Goal: Transaction & Acquisition: Purchase product/service

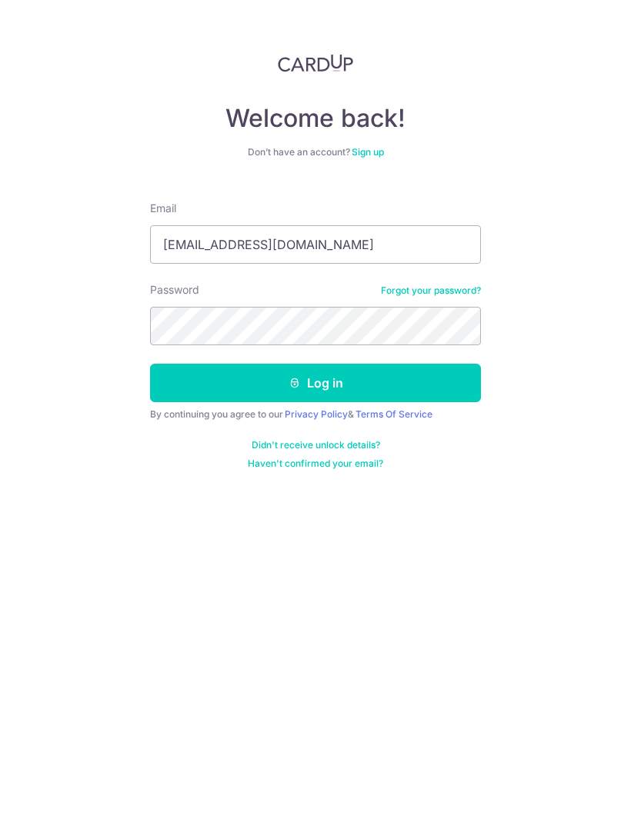
type input "Joeyjoneo@gmail.com"
click at [356, 380] on button "Log in" at bounding box center [315, 383] width 331 height 38
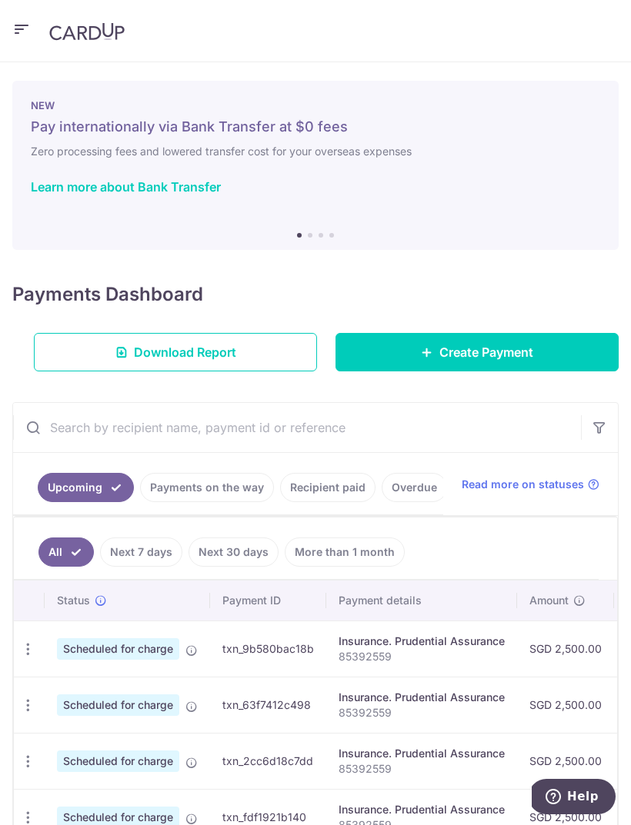
click at [501, 349] on span "Create Payment" at bounding box center [486, 352] width 94 height 18
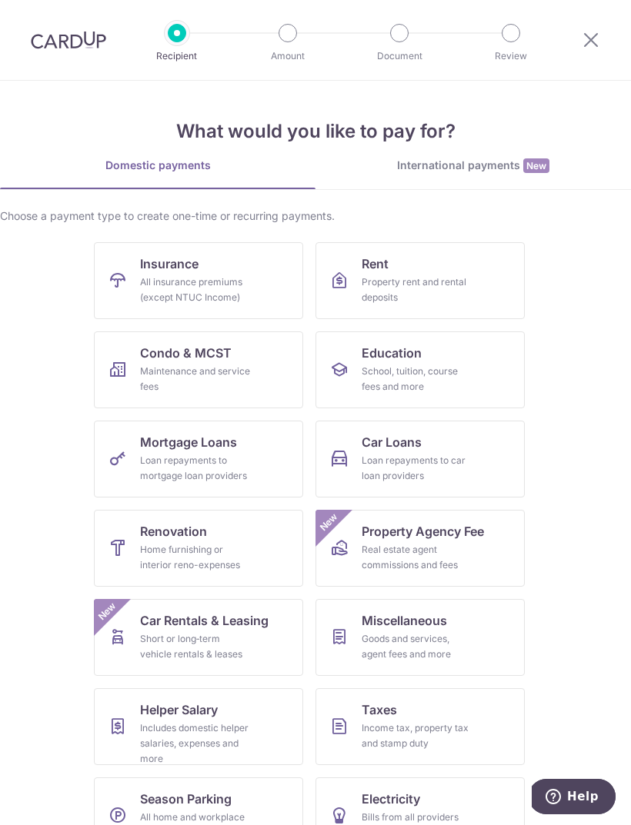
click at [238, 279] on div "All insurance premiums (except NTUC Income)" at bounding box center [195, 290] width 111 height 31
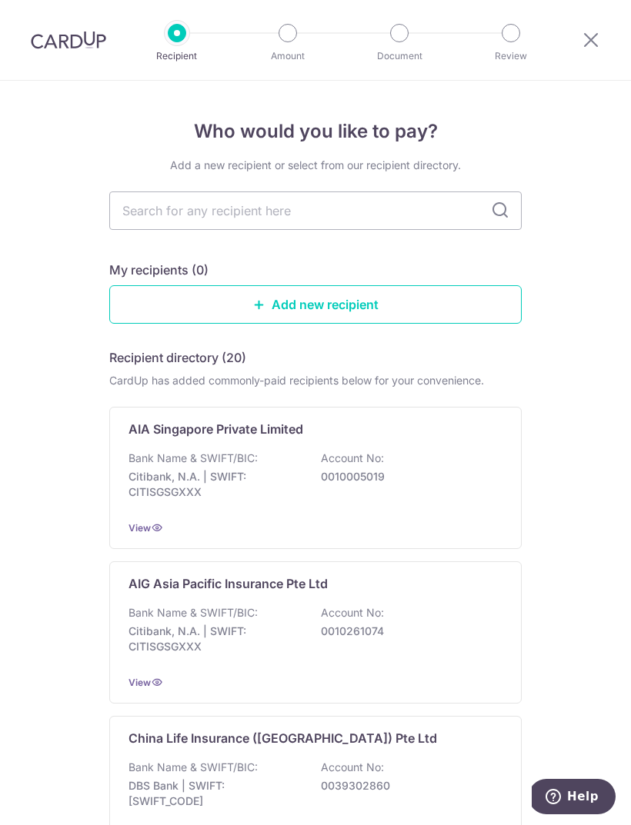
click at [366, 209] on input "text" at bounding box center [315, 211] width 412 height 38
type input "Sing"
type input "Singlife"
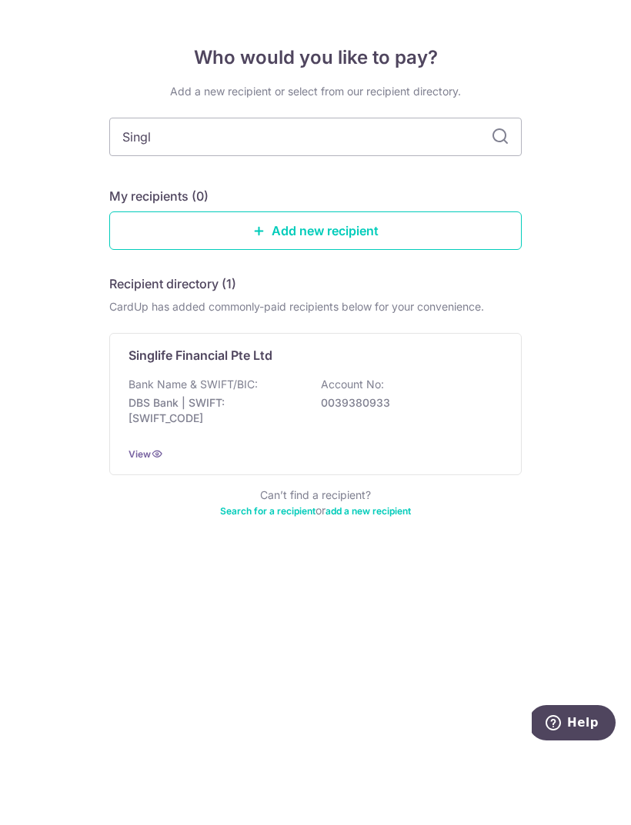
type input "Sing"
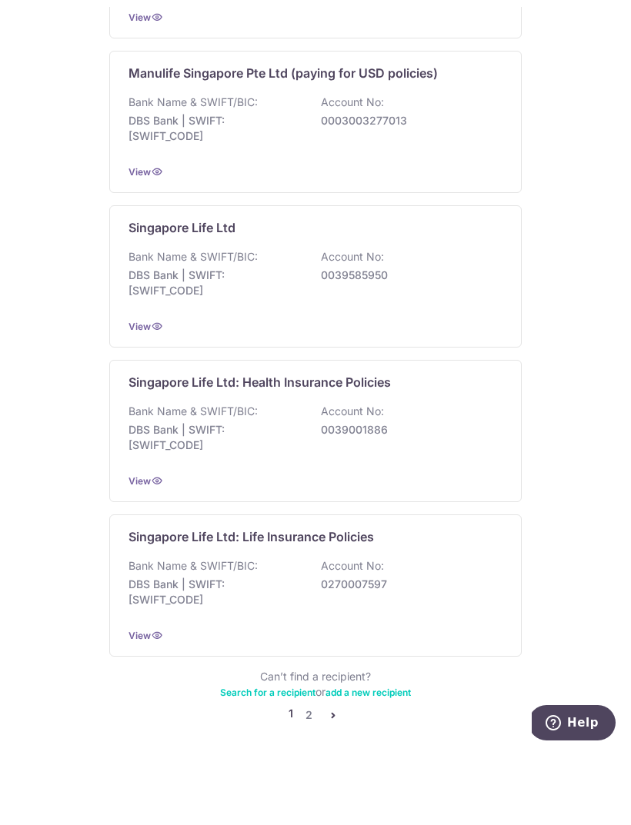
scroll to position [1232, 0]
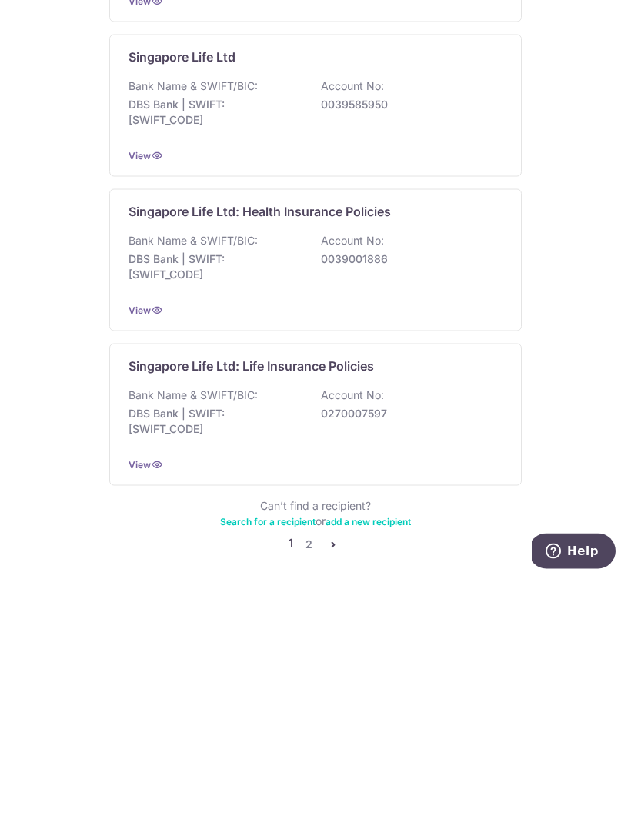
click at [315, 781] on link "2" at bounding box center [308, 790] width 18 height 18
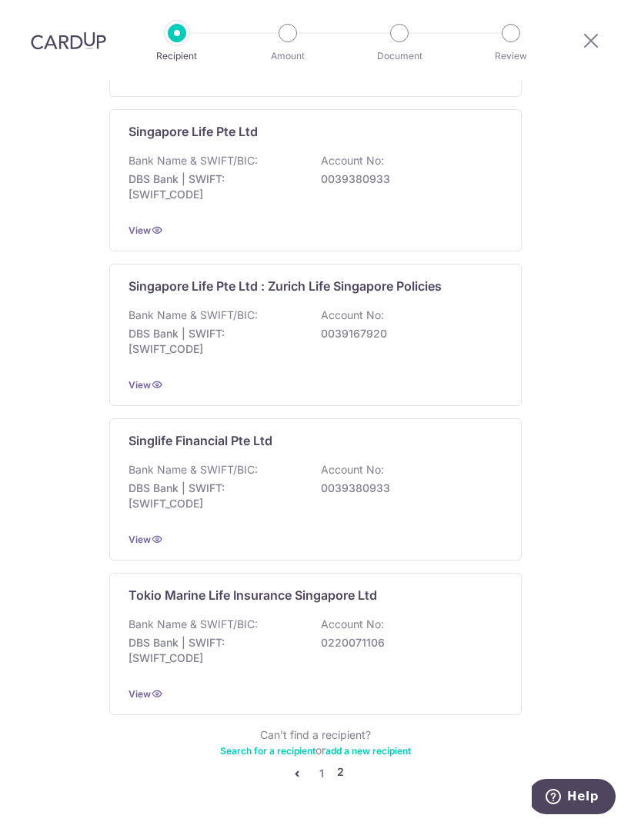
scroll to position [451, 0]
click at [318, 765] on link "1" at bounding box center [321, 774] width 18 height 18
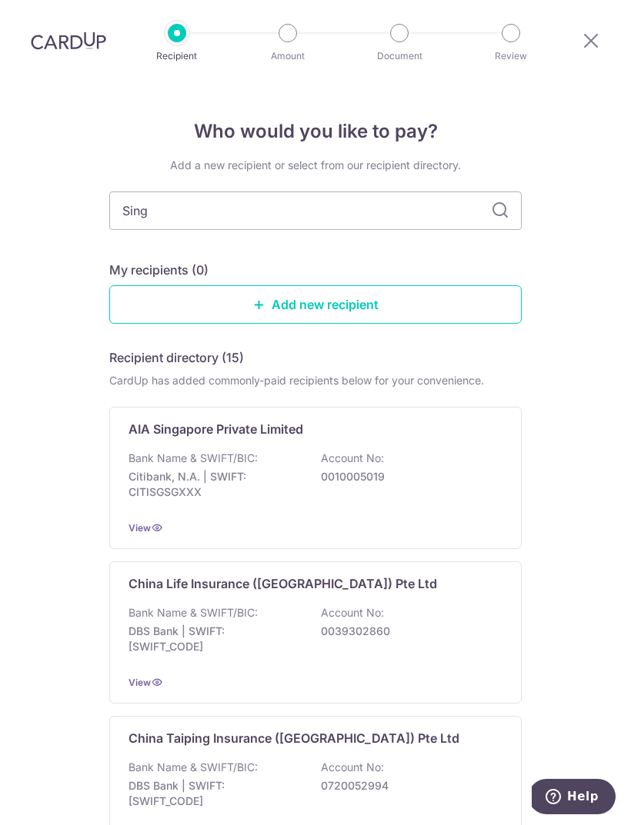
scroll to position [0, 0]
click at [499, 202] on icon at bounding box center [500, 211] width 18 height 18
click at [209, 192] on input "Sing" at bounding box center [315, 211] width 412 height 38
type input "Singapore"
type input "Singapore life"
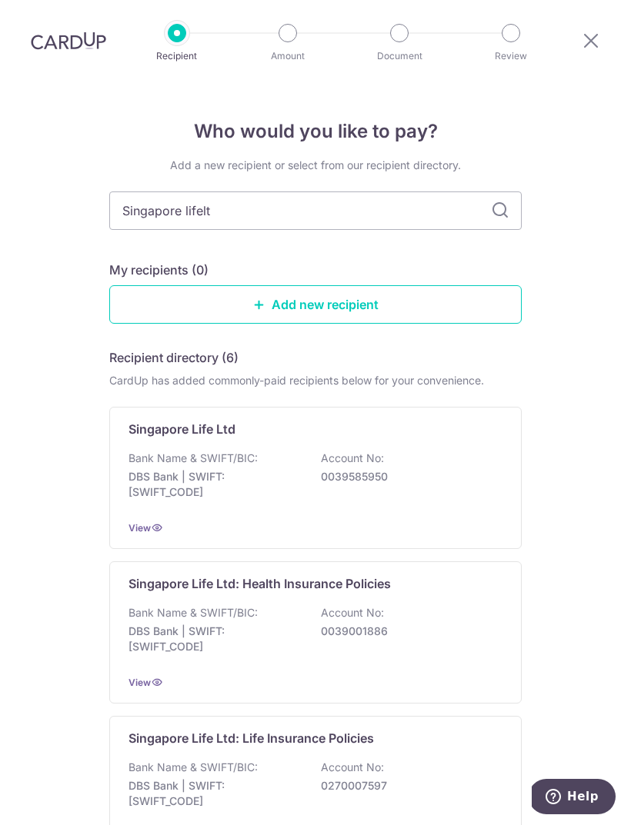
type input "Singapore lifeltd"
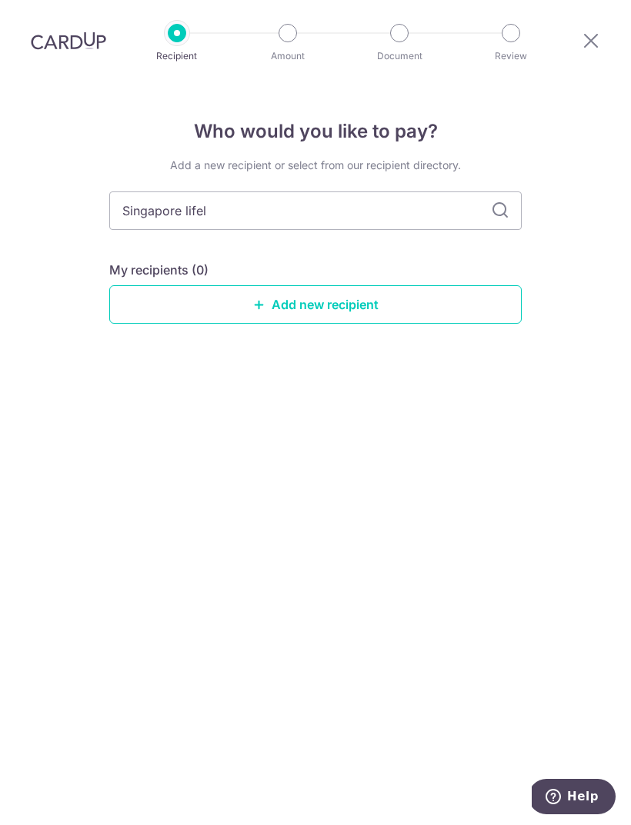
type input "Singapore life"
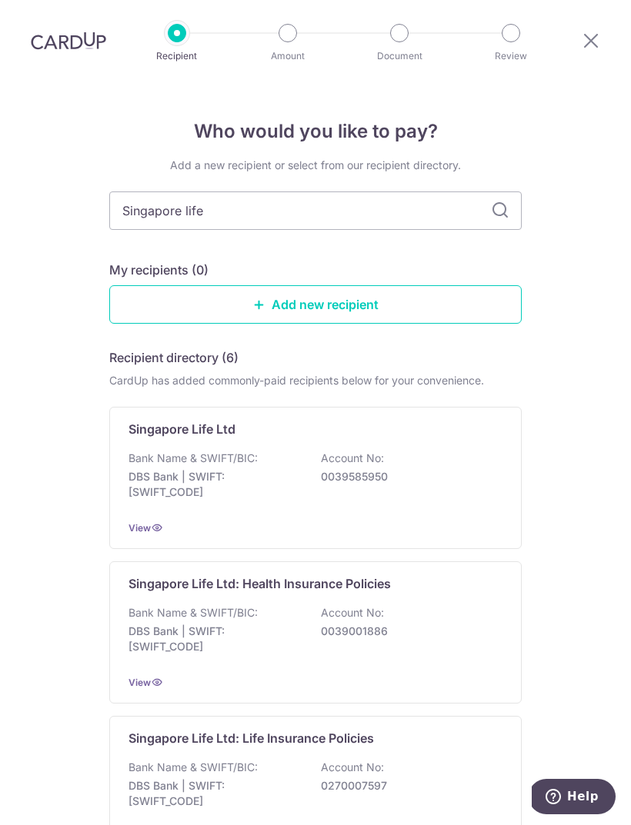
click at [563, 442] on div "Who would you like to pay? Add a new recipient or select from our recipient dir…" at bounding box center [315, 768] width 631 height 1375
click at [158, 521] on icon at bounding box center [157, 527] width 12 height 12
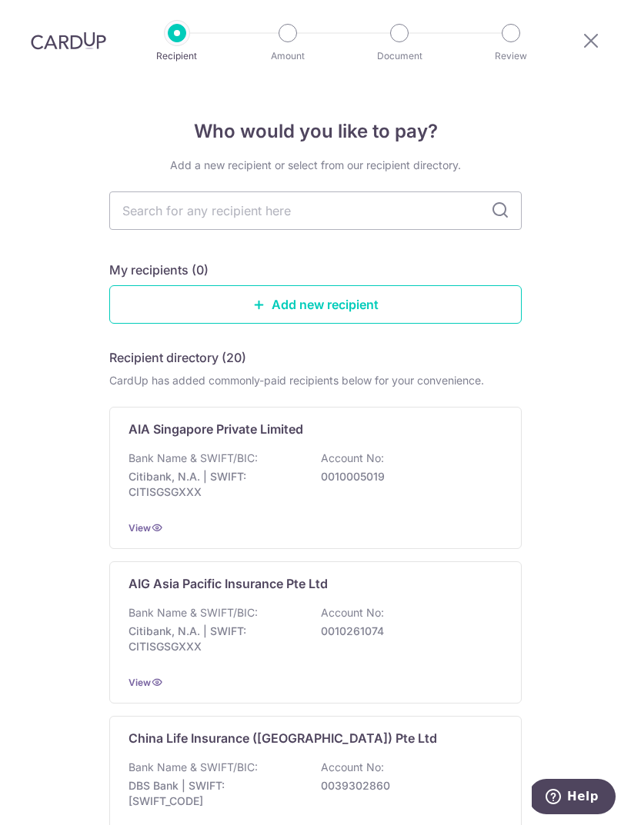
click at [317, 192] on input "text" at bounding box center [315, 211] width 412 height 38
type input "Singapore life"
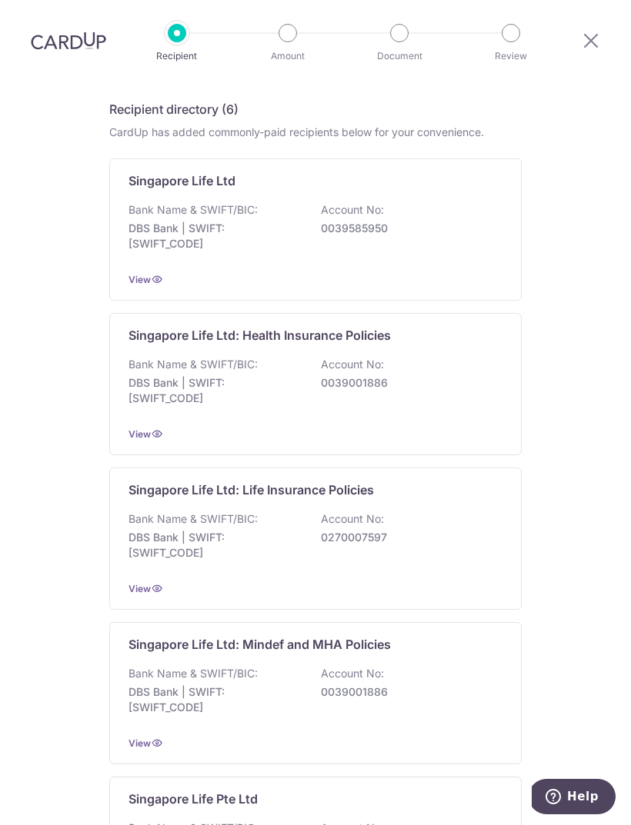
scroll to position [235, 0]
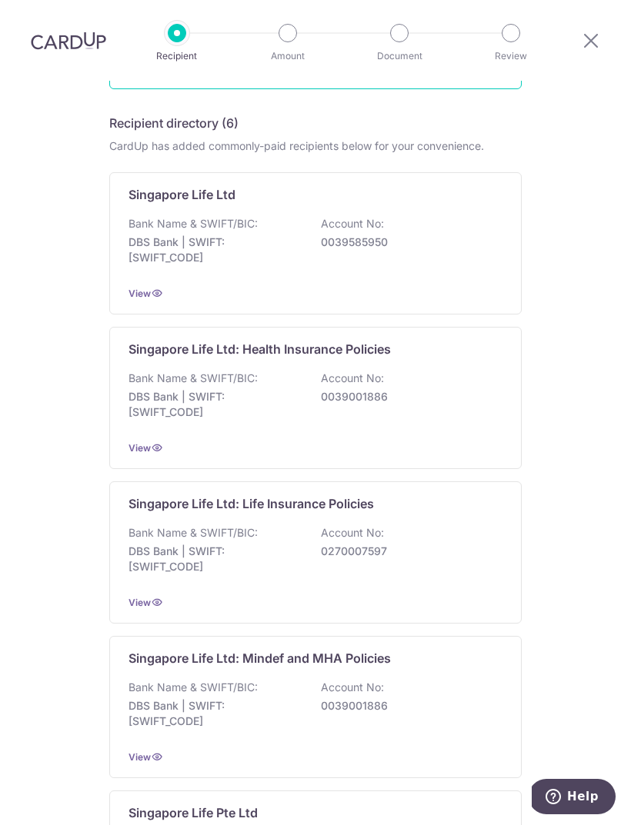
click at [441, 389] on p "0039001886" at bounding box center [407, 396] width 172 height 15
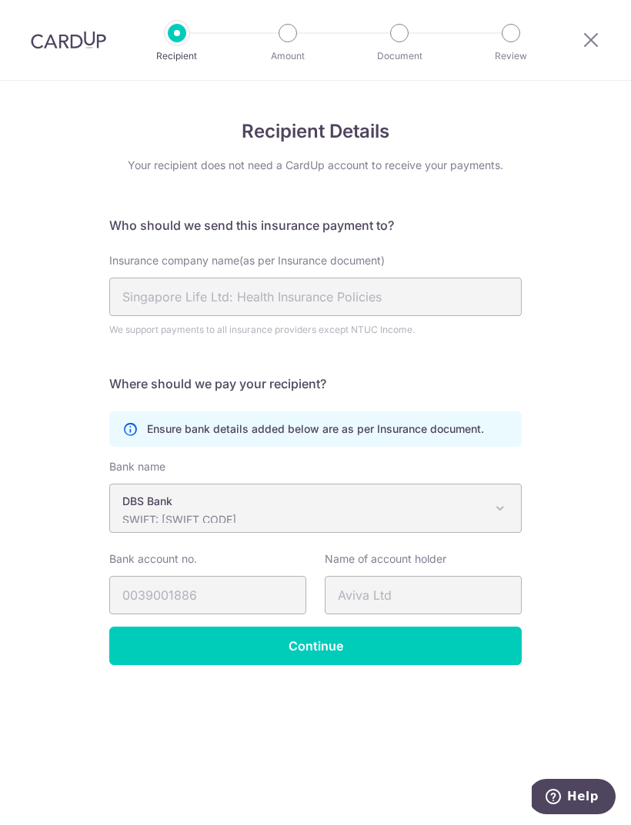
click at [598, 37] on icon at bounding box center [590, 39] width 18 height 19
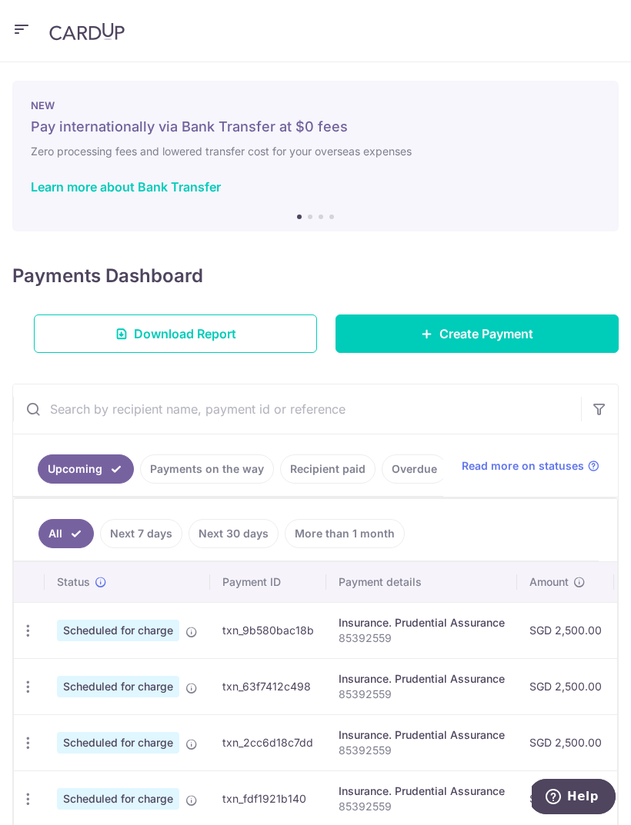
click at [214, 330] on span "Download Report" at bounding box center [185, 334] width 102 height 18
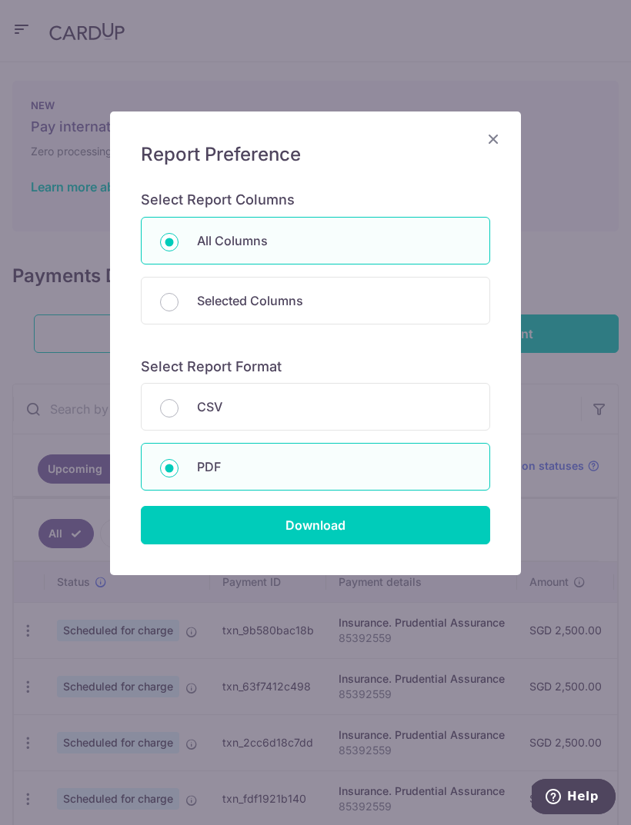
click at [335, 528] on input "Download" at bounding box center [315, 525] width 349 height 38
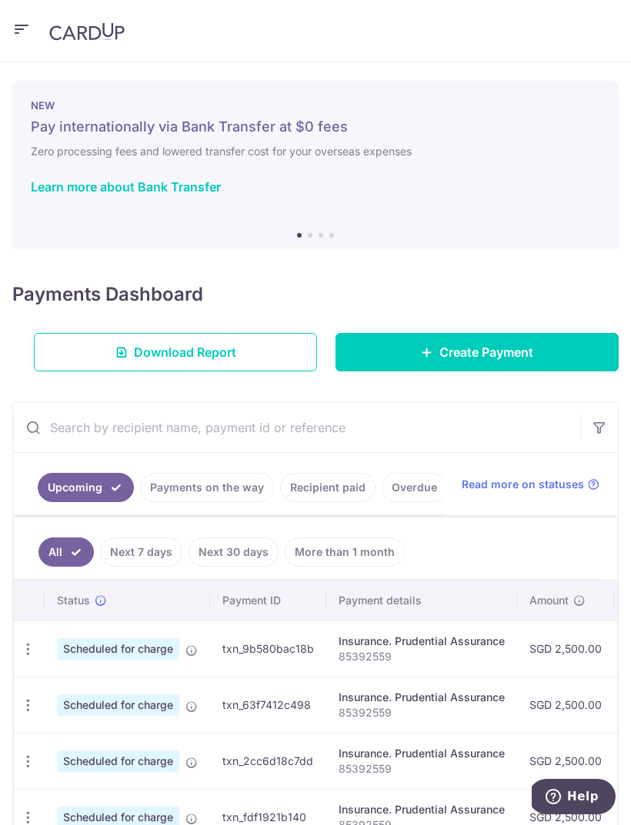
click at [515, 355] on span "Create Payment" at bounding box center [486, 352] width 94 height 18
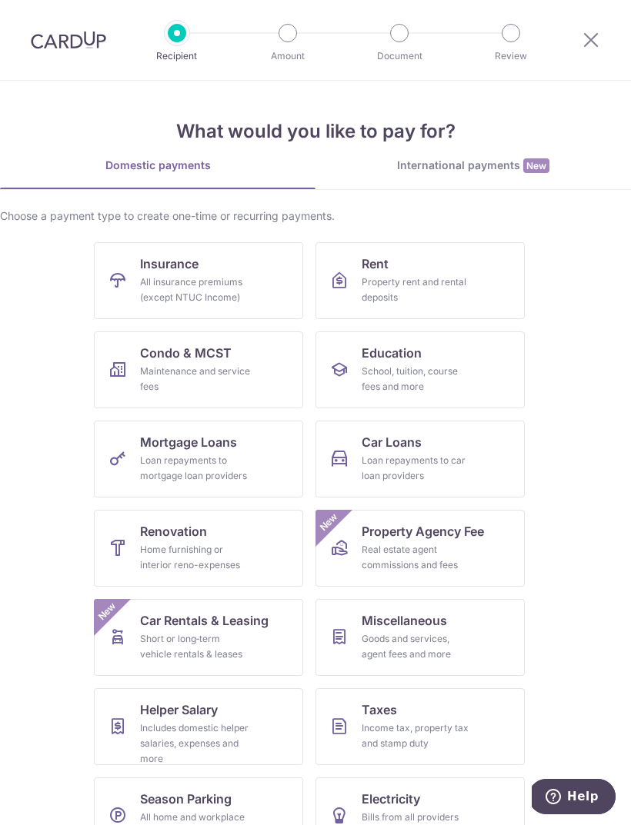
click at [226, 285] on div "All insurance premiums (except NTUC Income)" at bounding box center [195, 290] width 111 height 31
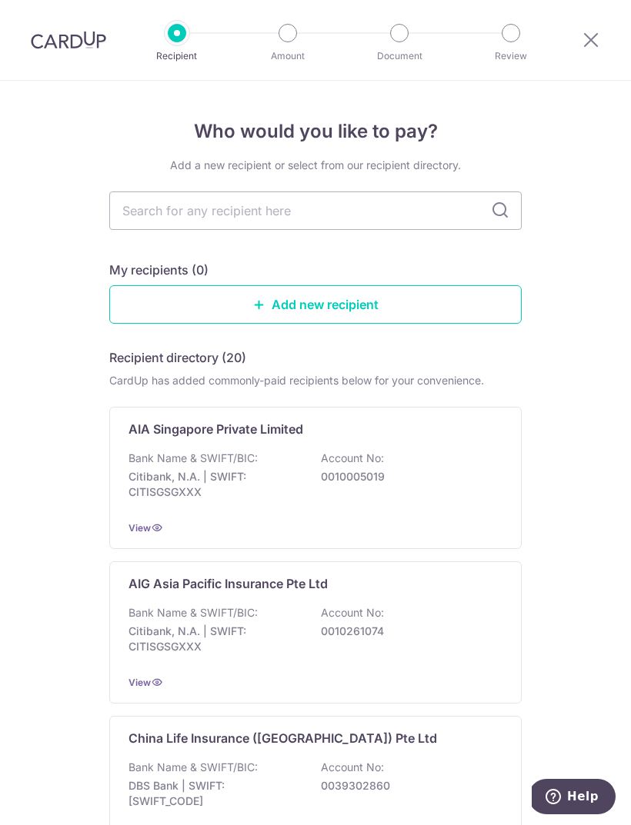
click at [349, 211] on input "text" at bounding box center [315, 211] width 412 height 38
type input "Sing"
type input "Singli"
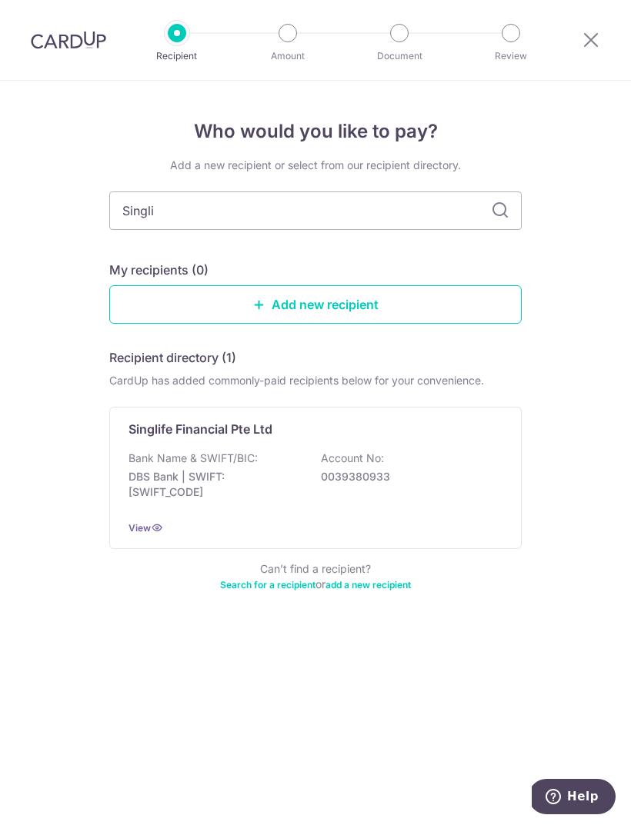
click at [431, 473] on p "0039380933" at bounding box center [407, 476] width 172 height 15
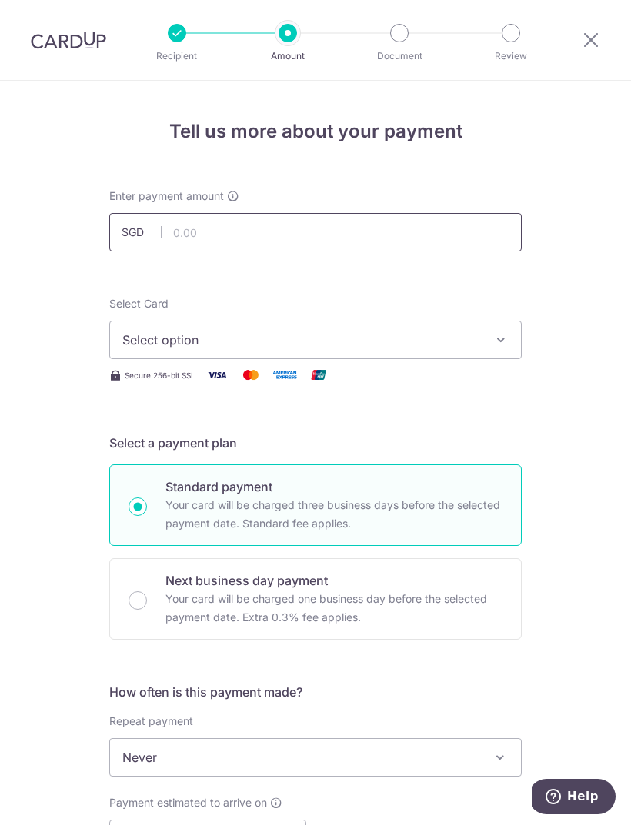
click at [256, 232] on input "text" at bounding box center [315, 232] width 412 height 38
click at [320, 342] on span "Select option" at bounding box center [301, 340] width 358 height 18
type input "639.00"
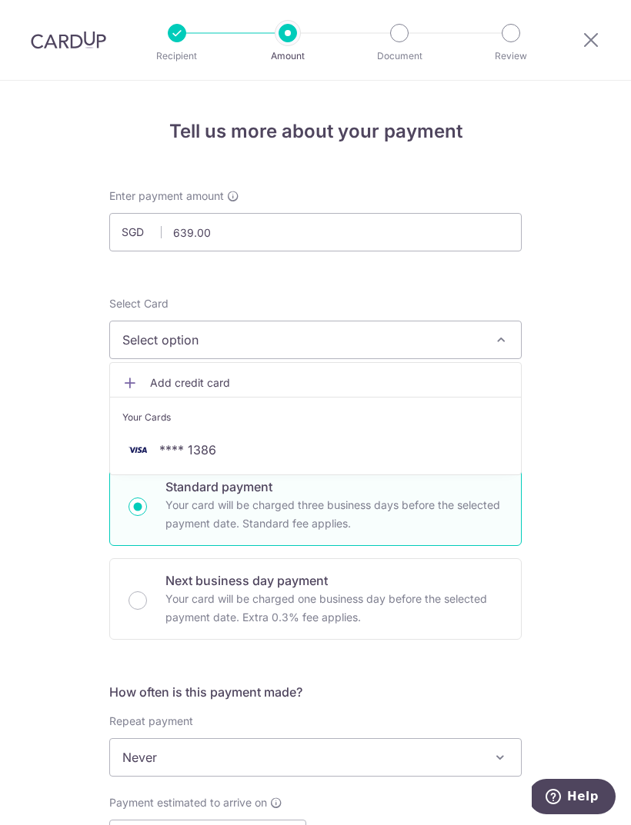
click at [272, 451] on span "**** 1386" at bounding box center [315, 450] width 386 height 18
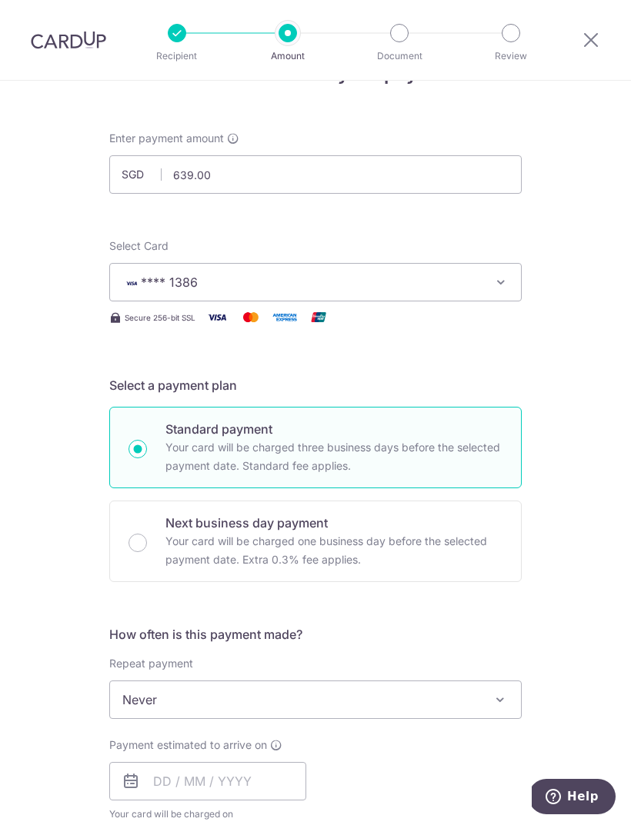
scroll to position [58, 0]
click at [357, 462] on p "Your card will be charged three business days before the selected payment date.…" at bounding box center [333, 456] width 337 height 37
click at [147, 458] on input "Standard payment Your card will be charged three business days before the selec…" at bounding box center [137, 448] width 18 height 18
radio input "true"
click at [586, 431] on div "Tell us more about your payment Enter payment amount SGD 639.00 639.00 Select C…" at bounding box center [315, 710] width 631 height 1377
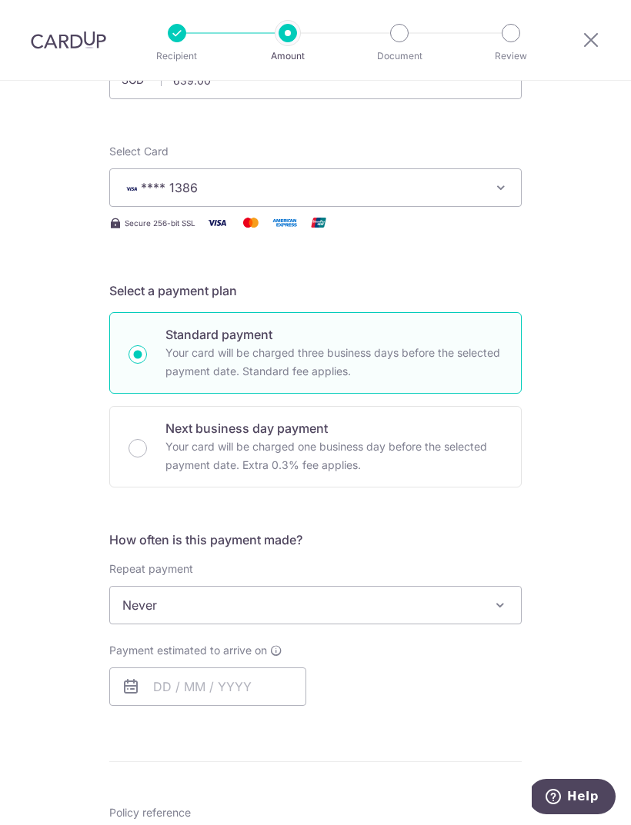
scroll to position [161, 0]
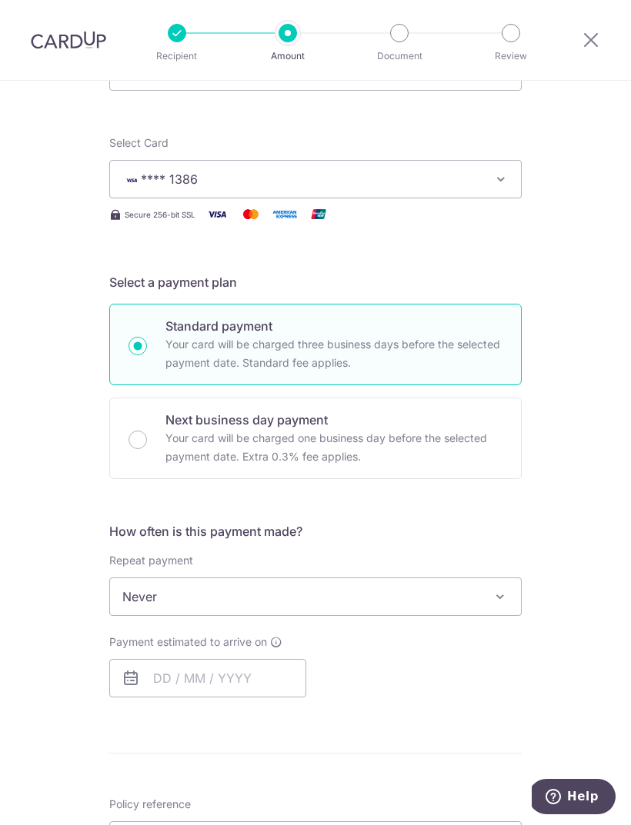
click at [135, 435] on input "Next business day payment Your card will be charged one business day before the…" at bounding box center [137, 440] width 18 height 18
radio input "true"
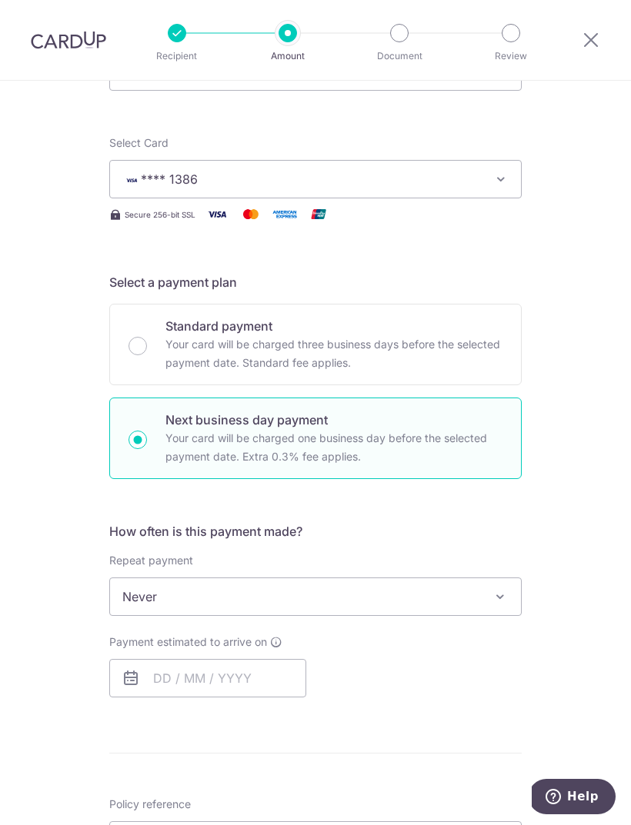
click at [373, 593] on span "Never" at bounding box center [315, 596] width 411 height 37
click at [236, 680] on input "text" at bounding box center [207, 678] width 197 height 38
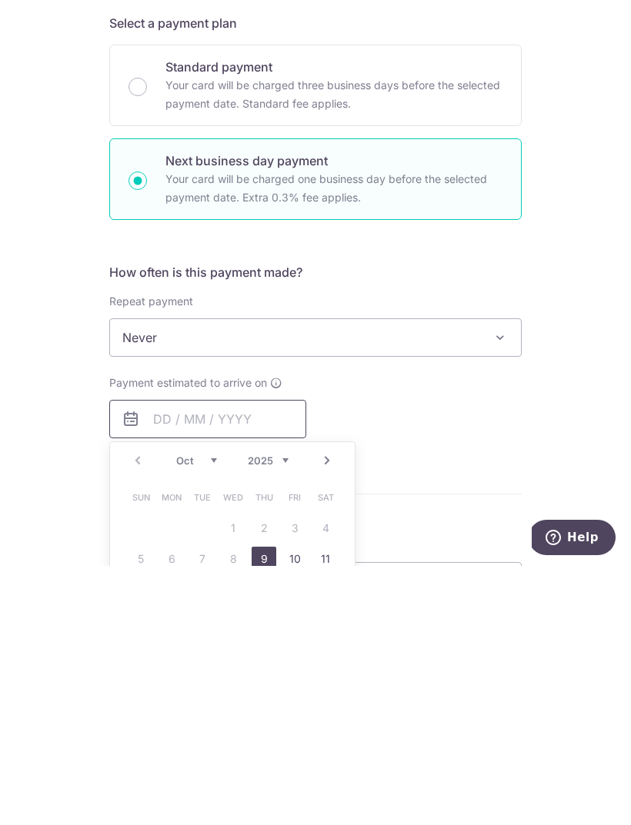
type input "[DATE]"
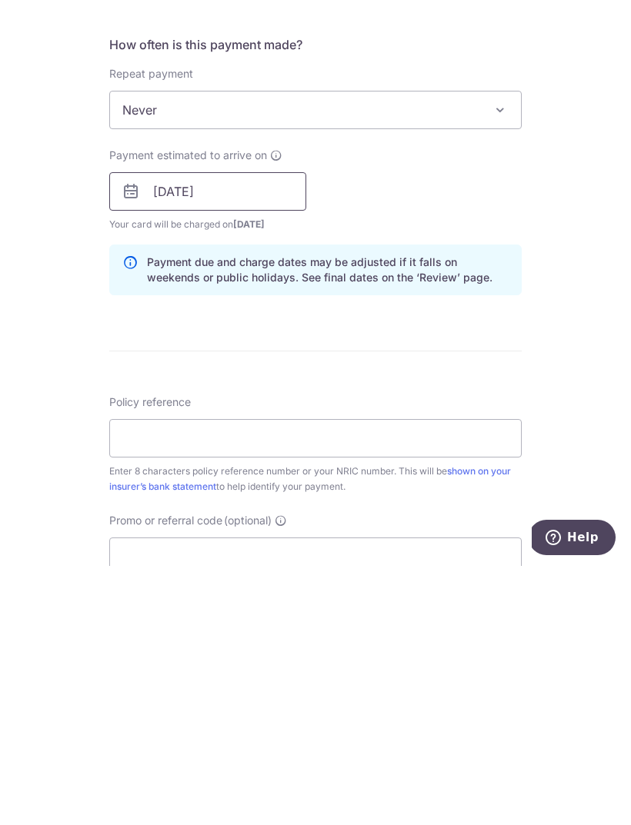
scroll to position [453, 0]
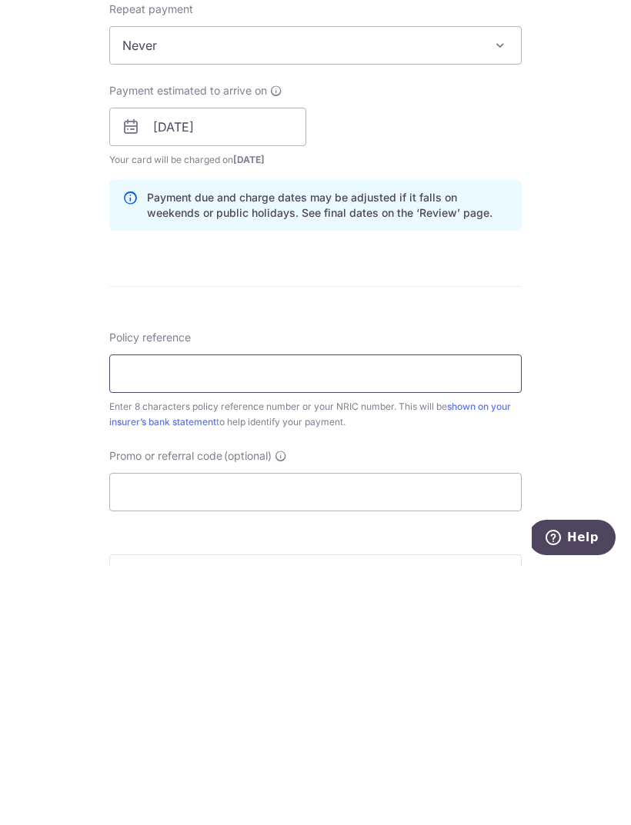
click at [361, 614] on input "Policy reference" at bounding box center [315, 633] width 412 height 38
click at [341, 614] on input "Policy reference" at bounding box center [315, 633] width 412 height 38
paste input "26219081"
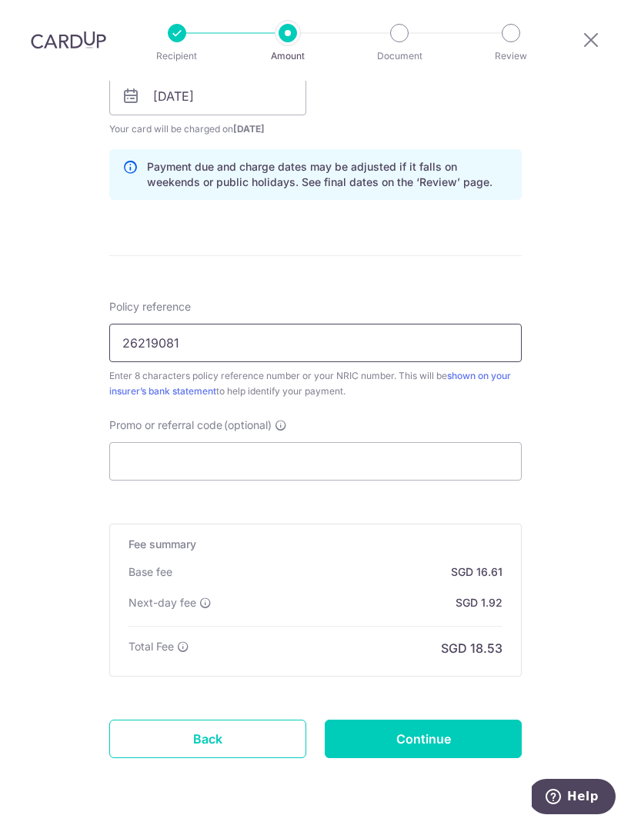
scroll to position [742, 0]
type input "26219081"
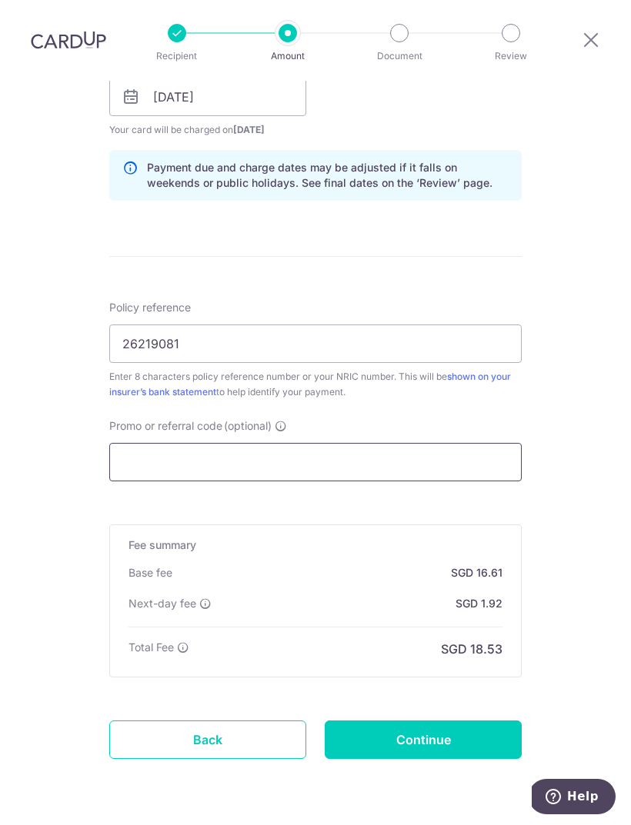
click at [311, 462] on input "Promo or referral code (optional)" at bounding box center [315, 462] width 412 height 38
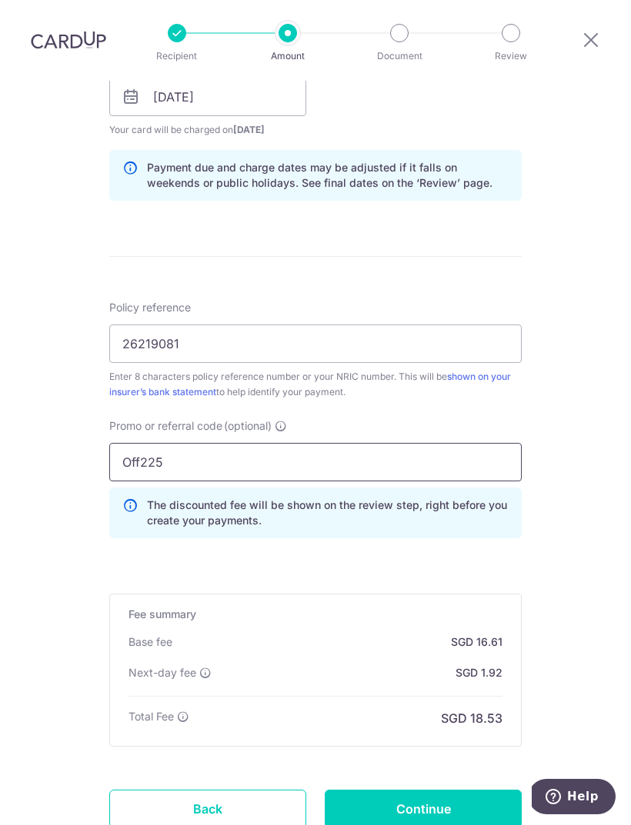
type input "Off225"
click at [567, 442] on div "Tell us more about your payment Enter payment amount SGD 639.00 639.00 Select C…" at bounding box center [315, 141] width 631 height 1605
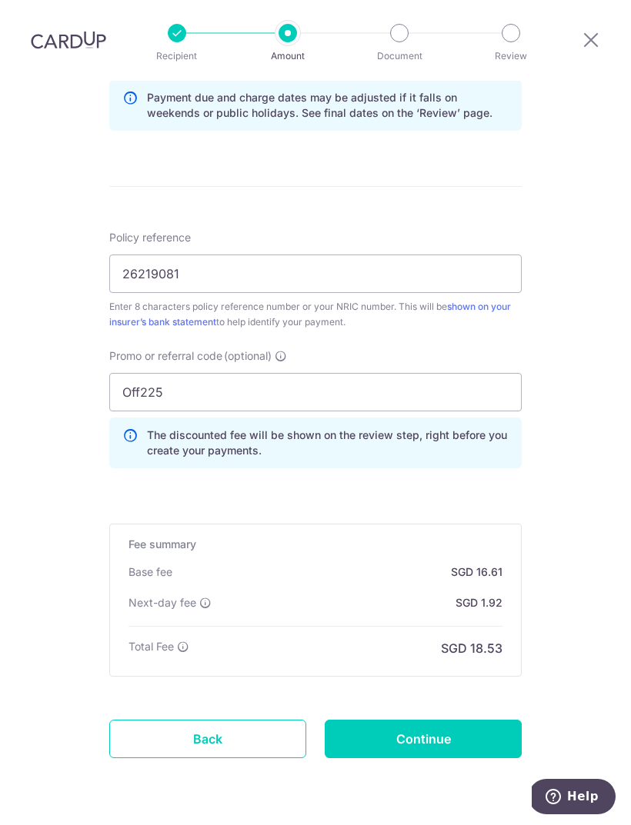
scroll to position [811, 0]
click at [431, 738] on input "Continue" at bounding box center [423, 740] width 197 height 38
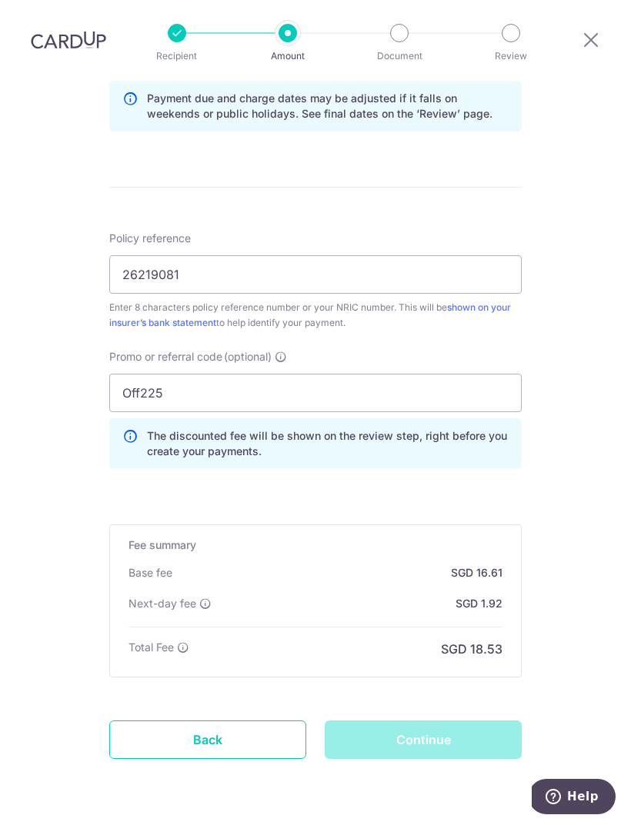
click at [439, 744] on div "Continue" at bounding box center [422, 740] width 215 height 38
click at [414, 741] on div "Continue" at bounding box center [422, 740] width 215 height 38
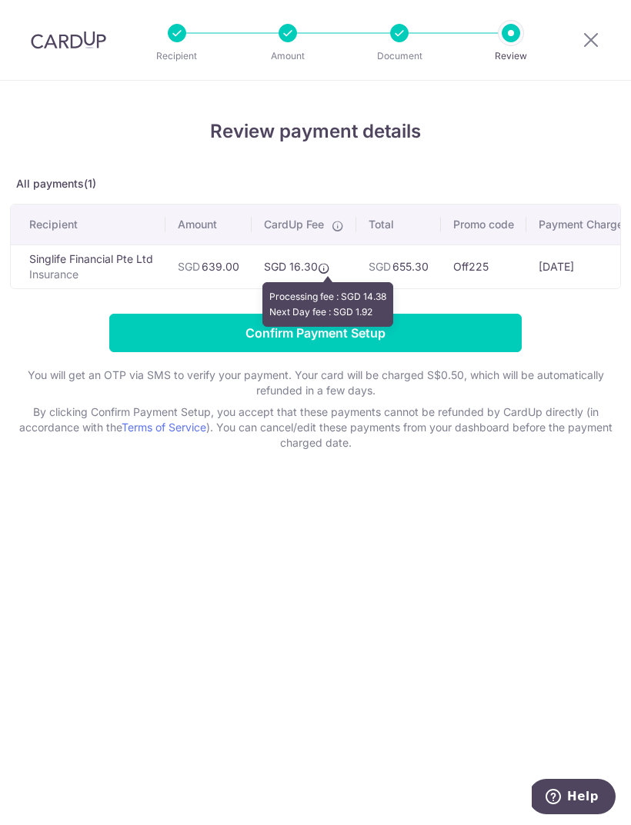
click at [325, 265] on icon at bounding box center [324, 268] width 12 height 12
click at [433, 334] on input "Confirm Payment Setup" at bounding box center [315, 333] width 412 height 38
